Goal: Transaction & Acquisition: Download file/media

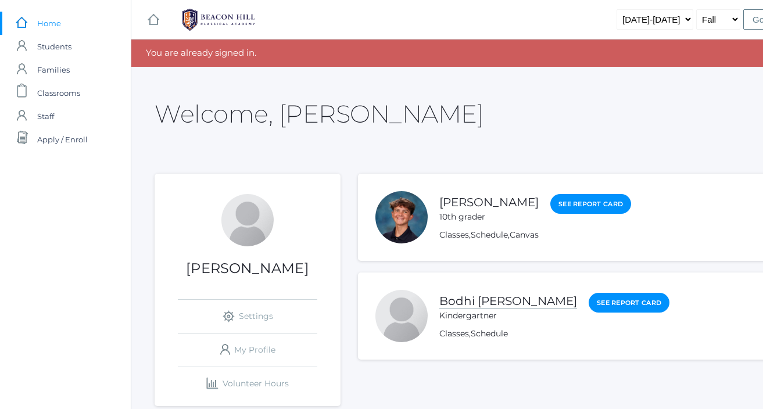
click at [485, 303] on link "Bodhi [PERSON_NAME]" at bounding box center [508, 301] width 138 height 15
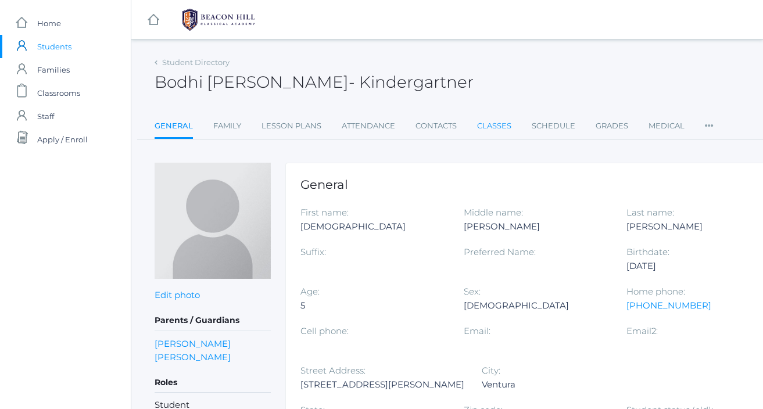
click at [499, 127] on link "Classes" at bounding box center [494, 125] width 34 height 23
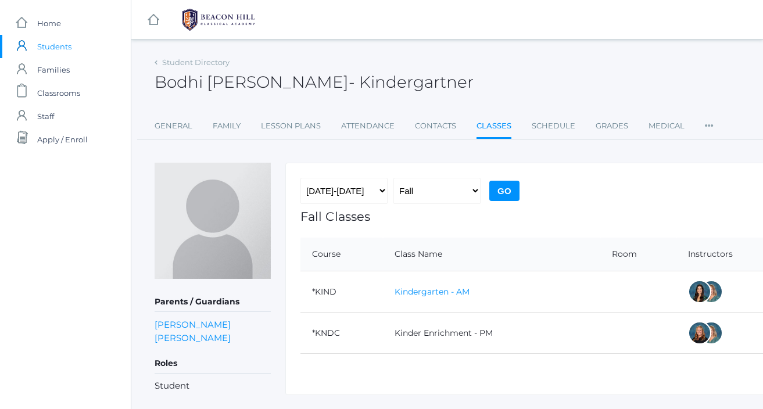
click at [429, 291] on link "Kindergarten - AM" at bounding box center [432, 291] width 75 height 10
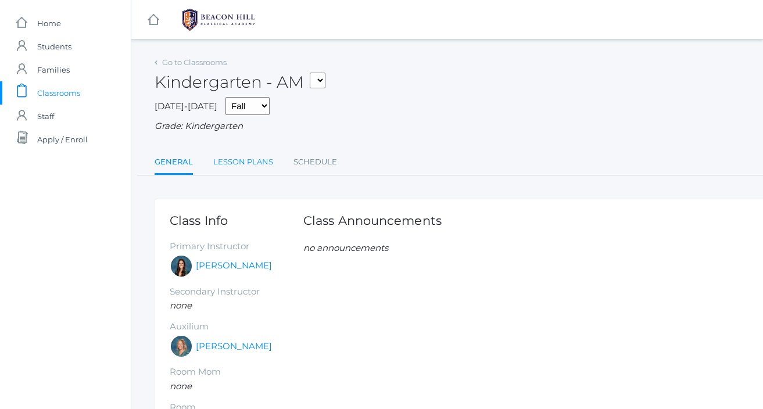
click at [234, 160] on link "Lesson Plans" at bounding box center [243, 162] width 60 height 23
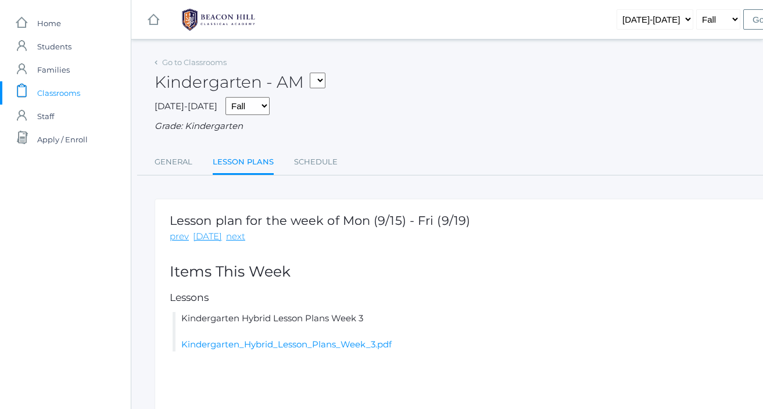
scroll to position [64, 0]
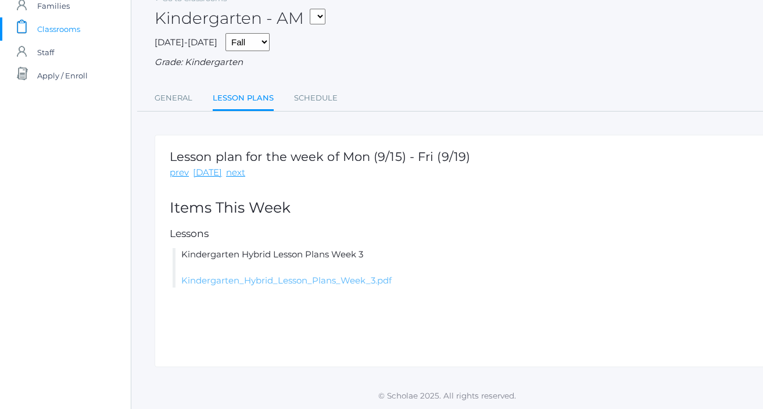
click at [350, 280] on link "Kindergarten_Hybrid_Lesson_Plans_Week_3.pdf" at bounding box center [286, 280] width 210 height 11
click at [334, 282] on link "Kindergarten_Hybrid_Lesson_Plans_Week_3.pdf" at bounding box center [286, 280] width 210 height 11
click at [238, 285] on link "Kindergarten_Hybrid_Lesson_Plans_Week_3.pdf" at bounding box center [286, 280] width 210 height 11
